Goal: Check status: Check status

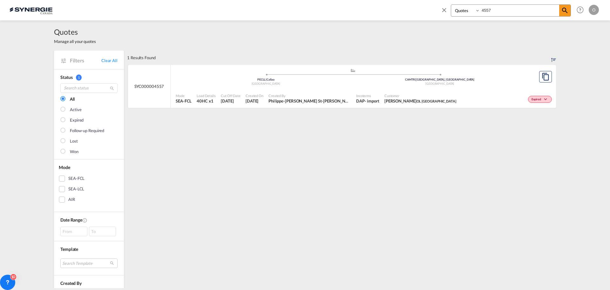
select select "Quotes"
drag, startPoint x: 489, startPoint y: 10, endPoint x: 466, endPoint y: 10, distance: 22.6
click at [467, 10] on div "Bookings Quotes Enquiries 4557" at bounding box center [511, 10] width 120 height 12
click at [351, 100] on span "Sofia Papafotiou Les Moteurs Electriques Universal" at bounding box center [376, 101] width 83 height 6
drag, startPoint x: 497, startPoint y: 11, endPoint x: 468, endPoint y: 11, distance: 28.9
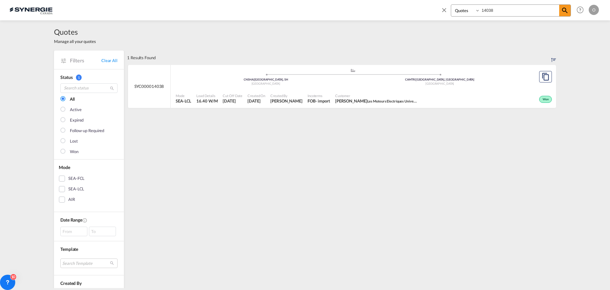
click at [468, 11] on div "Bookings Quotes Enquiries 14038" at bounding box center [511, 10] width 120 height 12
click at [254, 100] on span "7 Aug 2025" at bounding box center [254, 101] width 18 height 6
drag, startPoint x: 499, startPoint y: 10, endPoint x: 478, endPoint y: 10, distance: 21.0
click at [478, 10] on div "Bookings Quotes Enquiries 13891" at bounding box center [511, 10] width 120 height 12
type input "13987"
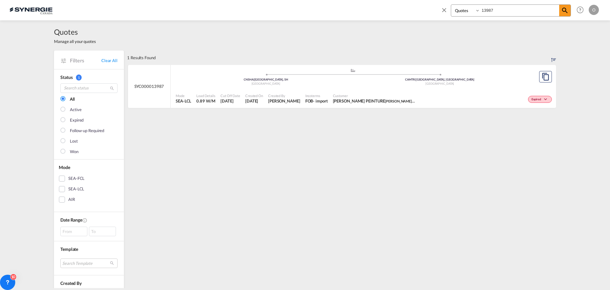
click at [237, 101] on span "[DATE]" at bounding box center [231, 101] width 20 height 6
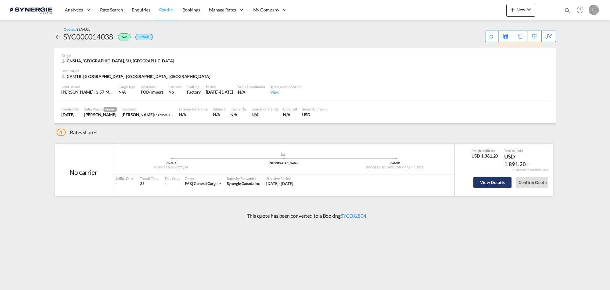
click at [493, 181] on button "View Details" at bounding box center [493, 181] width 38 height 11
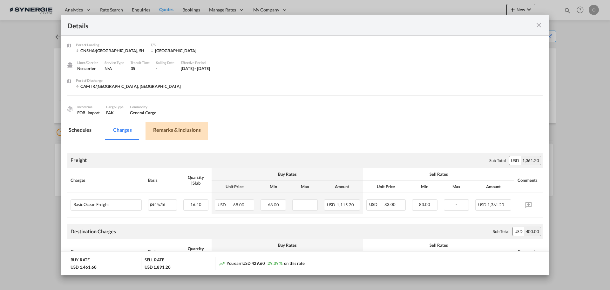
click at [167, 129] on md-tab-item "Remarks & Inclusions" at bounding box center [177, 130] width 63 height 17
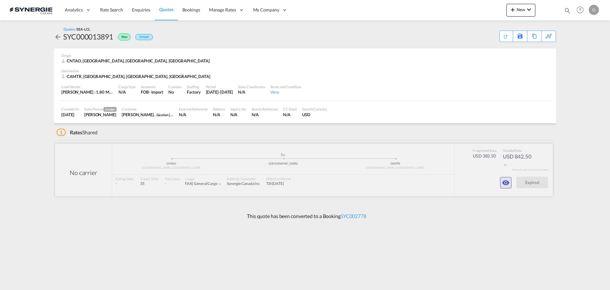
click at [508, 183] on md-icon "icon-eye" at bounding box center [506, 183] width 8 height 8
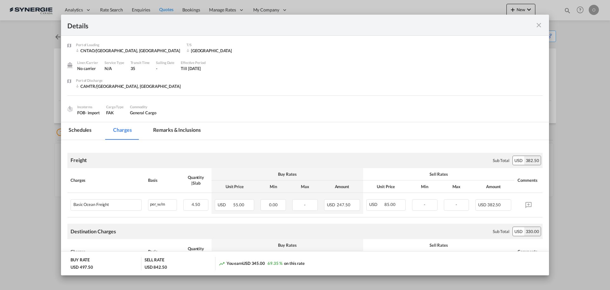
click at [184, 131] on md-tab-item "Remarks & Inclusions" at bounding box center [177, 130] width 63 height 17
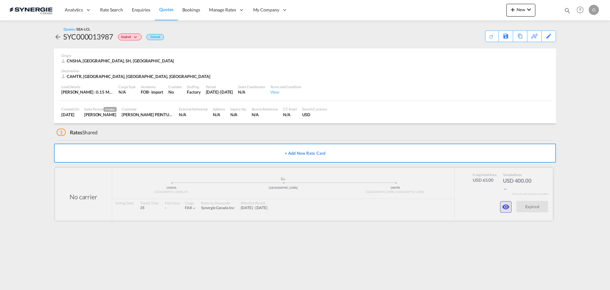
click at [504, 206] on md-icon "icon-eye" at bounding box center [506, 207] width 8 height 8
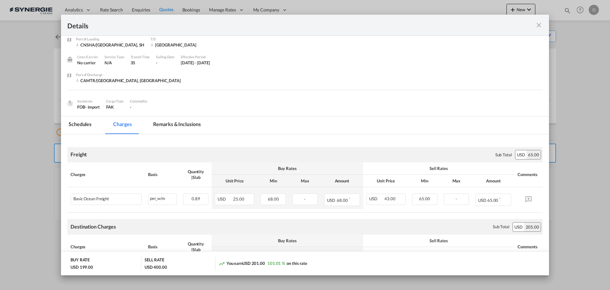
scroll to position [4, 0]
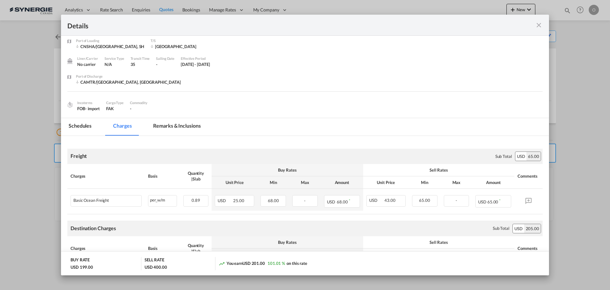
click at [176, 125] on md-tab-item "Remarks & Inclusions" at bounding box center [177, 126] width 63 height 17
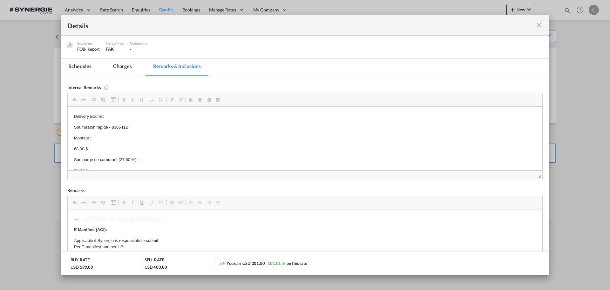
scroll to position [64, 0]
